Goal: Check status

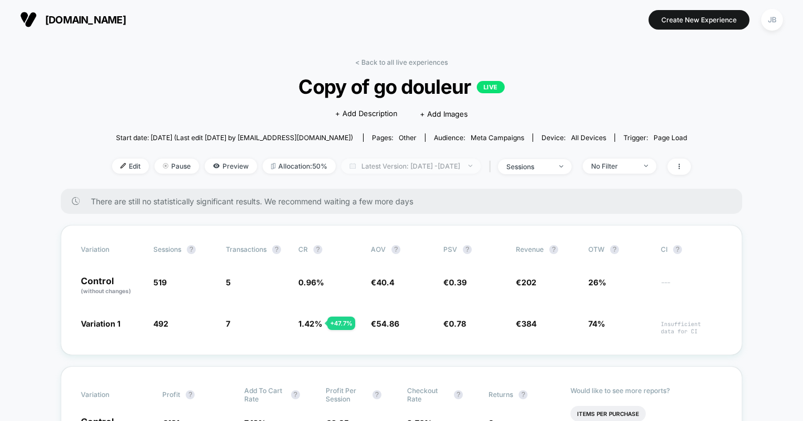
click at [401, 171] on span "Latest Version: [DATE] - [DATE]" at bounding box center [410, 165] width 139 height 15
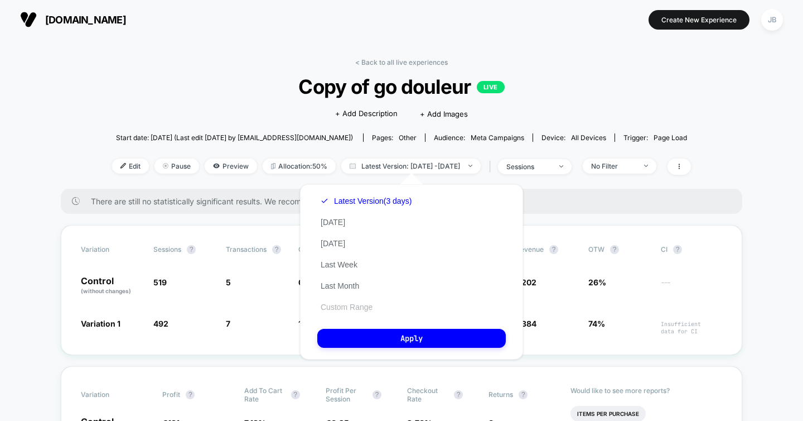
click at [330, 306] on button "Custom Range" at bounding box center [346, 307] width 59 height 10
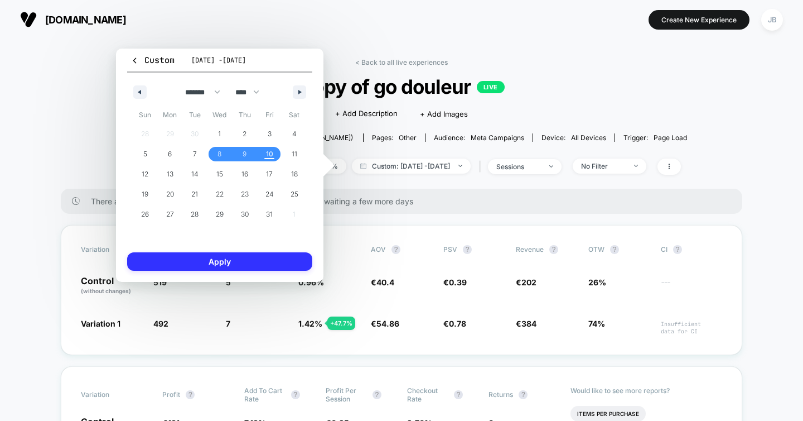
click at [277, 260] on button "Apply" at bounding box center [219, 261] width 185 height 18
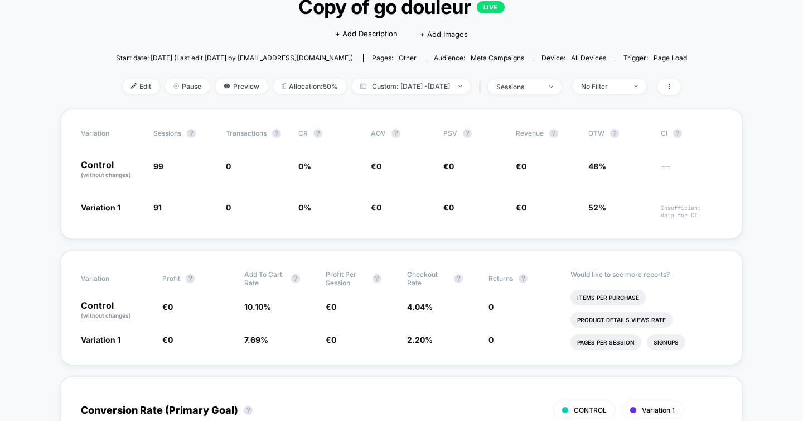
scroll to position [85, 0]
